Goal: Transaction & Acquisition: Purchase product/service

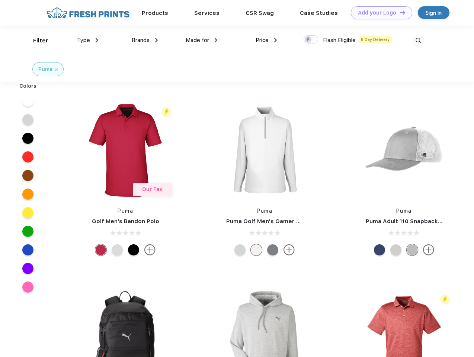
click at [379, 13] on link "Add your Logo Design Tool" at bounding box center [381, 12] width 61 height 13
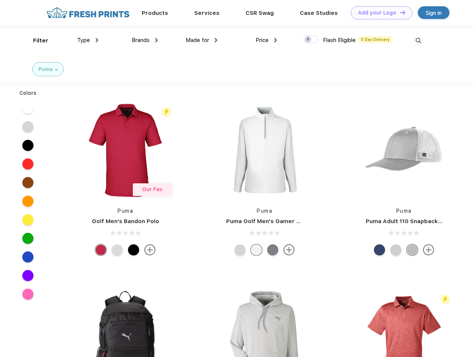
click at [0, 0] on div "Design Tool" at bounding box center [0, 0] width 0 height 0
click at [399, 12] on link "Add your Logo Design Tool" at bounding box center [381, 12] width 61 height 13
click at [36, 41] on div "Filter" at bounding box center [40, 40] width 15 height 9
click at [88, 40] on span "Type" at bounding box center [83, 40] width 13 height 7
click at [145, 40] on span "Brands" at bounding box center [141, 40] width 18 height 7
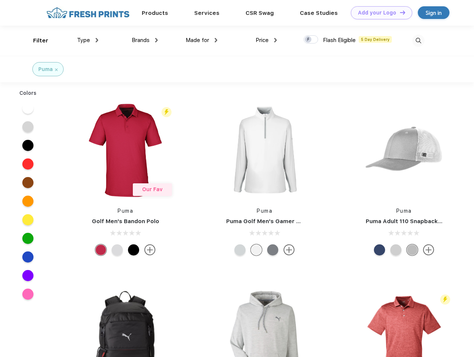
click at [202, 40] on span "Made for" at bounding box center [197, 40] width 23 height 7
click at [266, 40] on span "Price" at bounding box center [262, 40] width 13 height 7
click at [311, 40] on div at bounding box center [311, 39] width 15 height 8
click at [308, 40] on input "checkbox" at bounding box center [306, 37] width 5 height 5
click at [418, 41] on img at bounding box center [418, 41] width 12 height 12
